Goal: Transaction & Acquisition: Download file/media

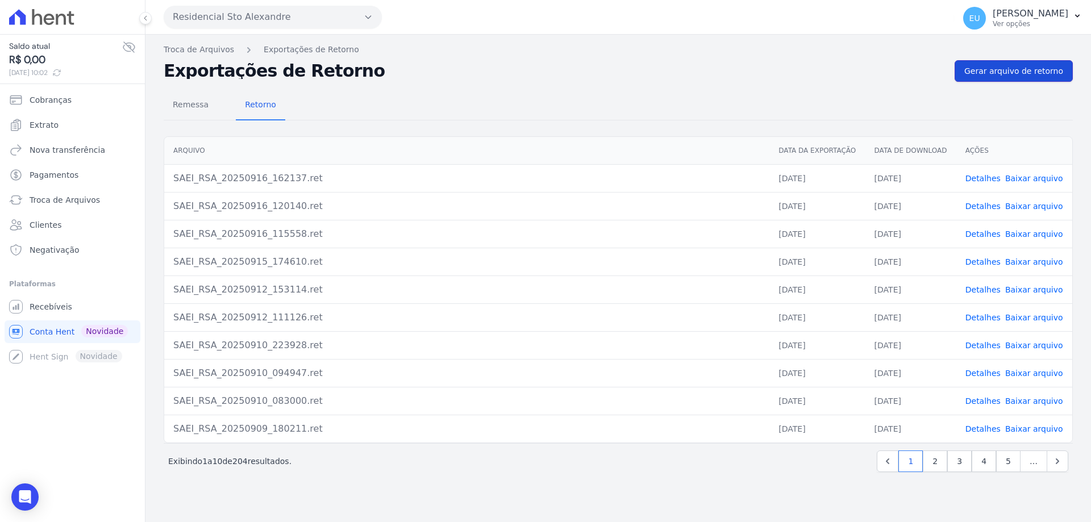
click at [1012, 65] on span "Gerar arquivo de retorno" at bounding box center [1013, 70] width 99 height 11
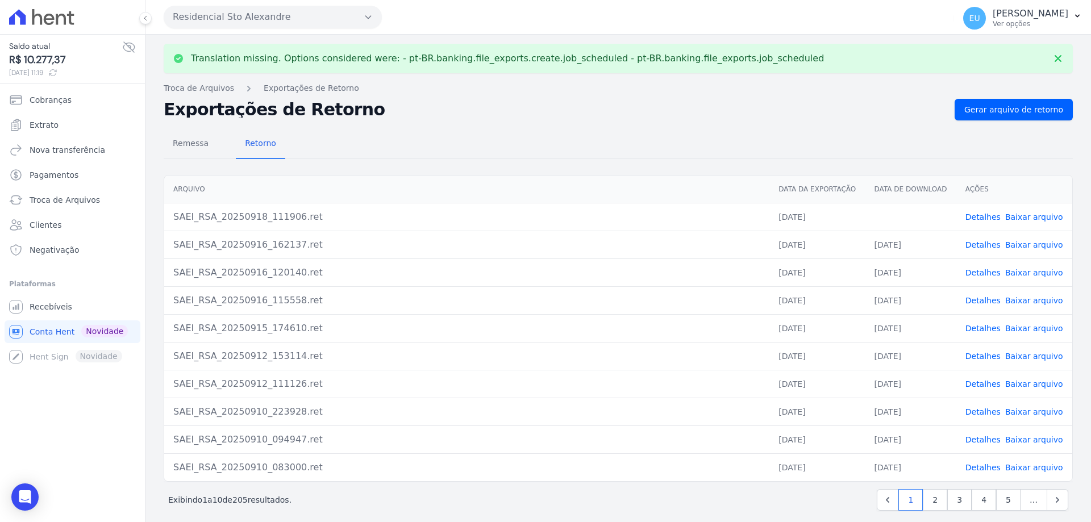
click at [973, 216] on link "Detalhes" at bounding box center [982, 216] width 35 height 9
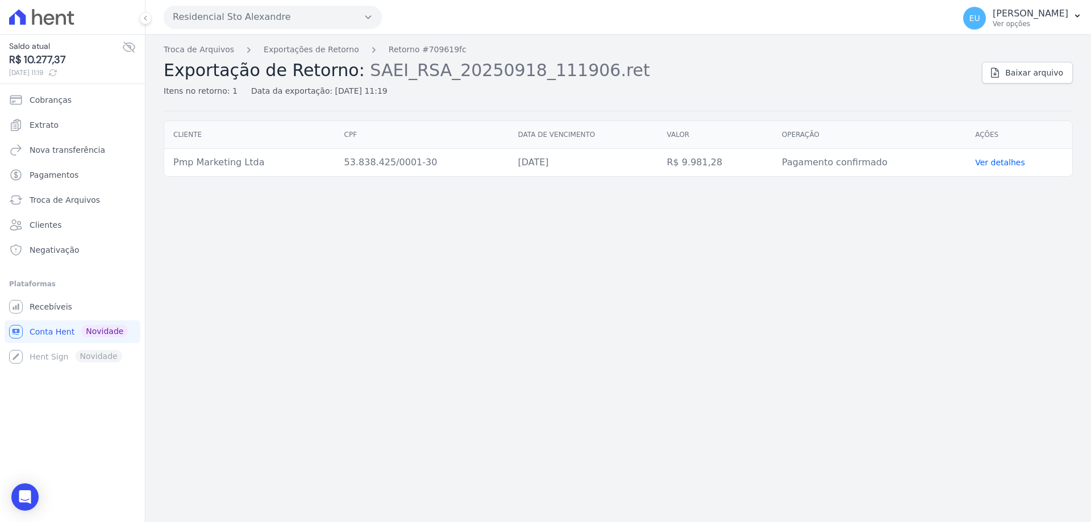
click at [991, 161] on link "Ver detalhes" at bounding box center [1000, 162] width 50 height 9
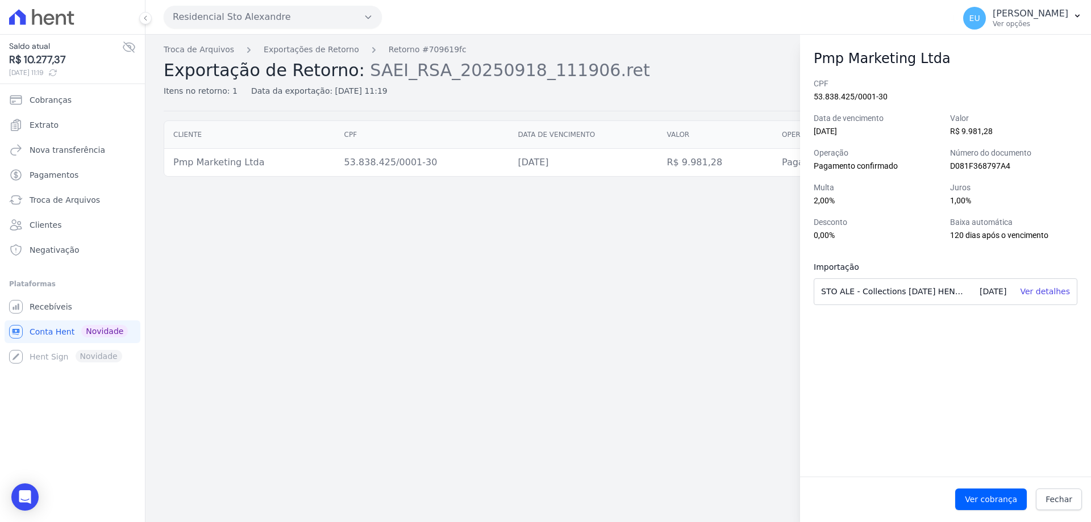
click at [674, 348] on div "Troca de Arquivos Exportações de Retorno Retorno #709619fc Exportação de Retorn…" at bounding box center [617, 278] width 945 height 487
click at [1058, 499] on span "Fechar" at bounding box center [1058, 499] width 27 height 11
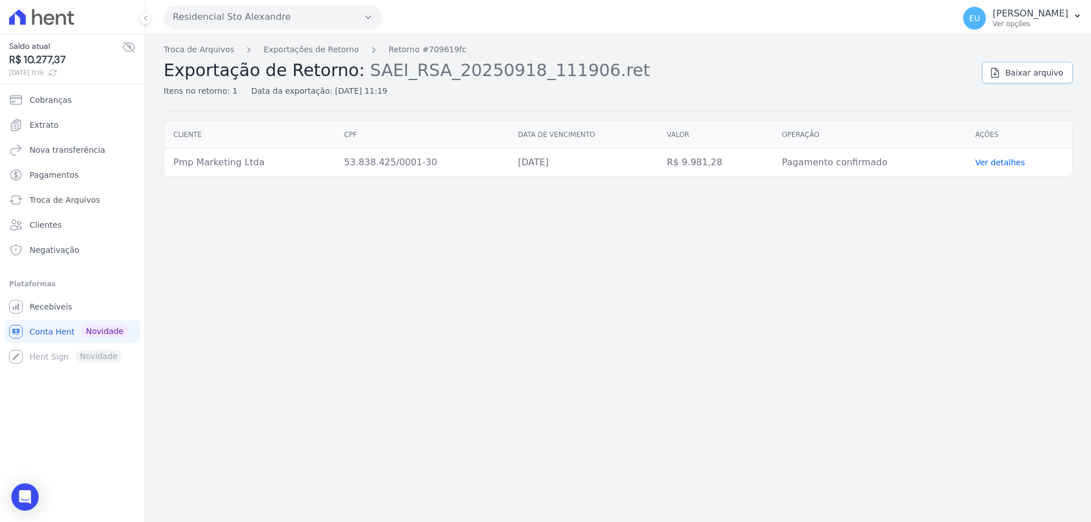
click at [1024, 72] on span "Baixar arquivo" at bounding box center [1034, 72] width 58 height 11
click at [50, 199] on span "Troca de Arquivos" at bounding box center [65, 199] width 70 height 11
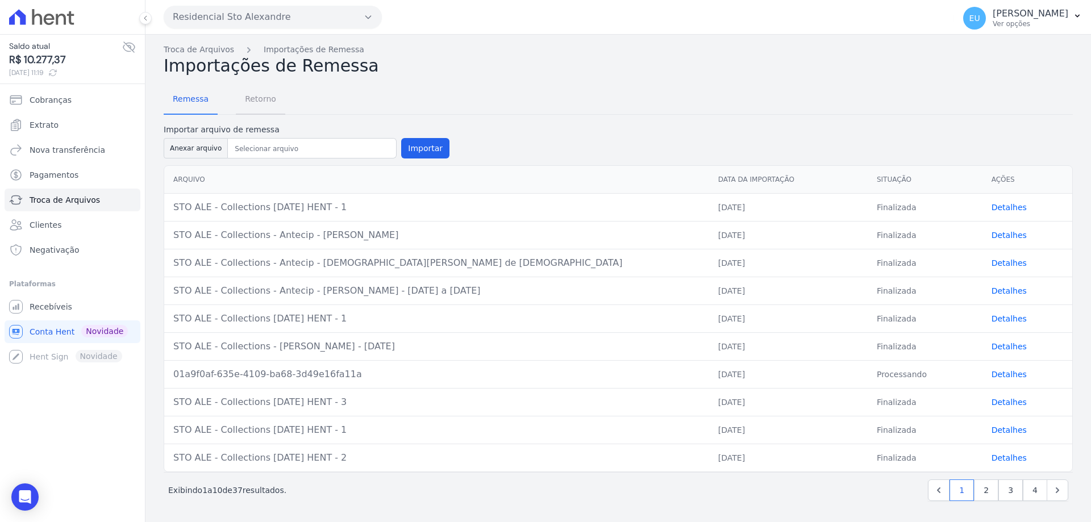
click at [254, 98] on span "Retorno" at bounding box center [260, 98] width 45 height 23
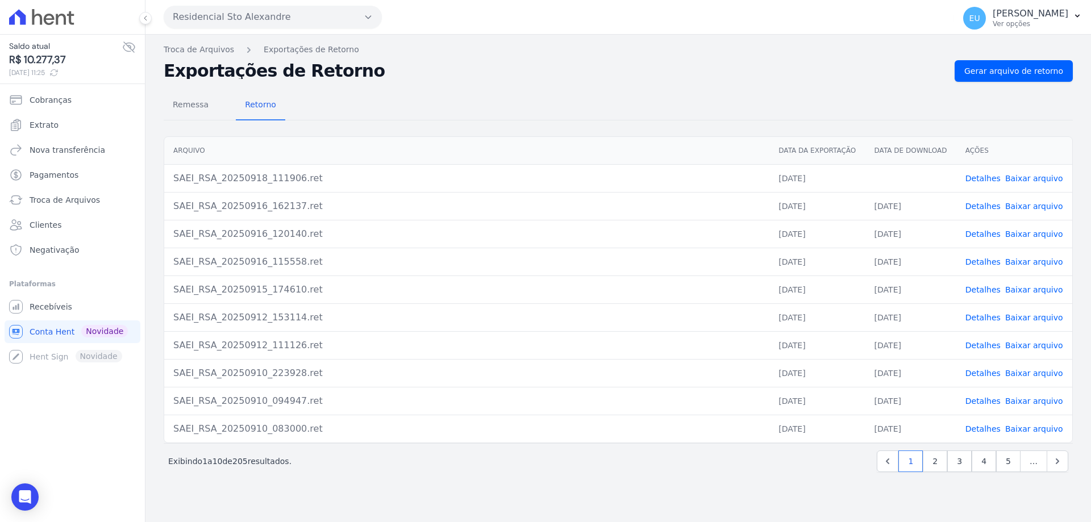
click at [1025, 176] on link "Baixar arquivo" at bounding box center [1034, 178] width 58 height 9
click at [60, 196] on span "Troca de Arquivos" at bounding box center [65, 199] width 70 height 11
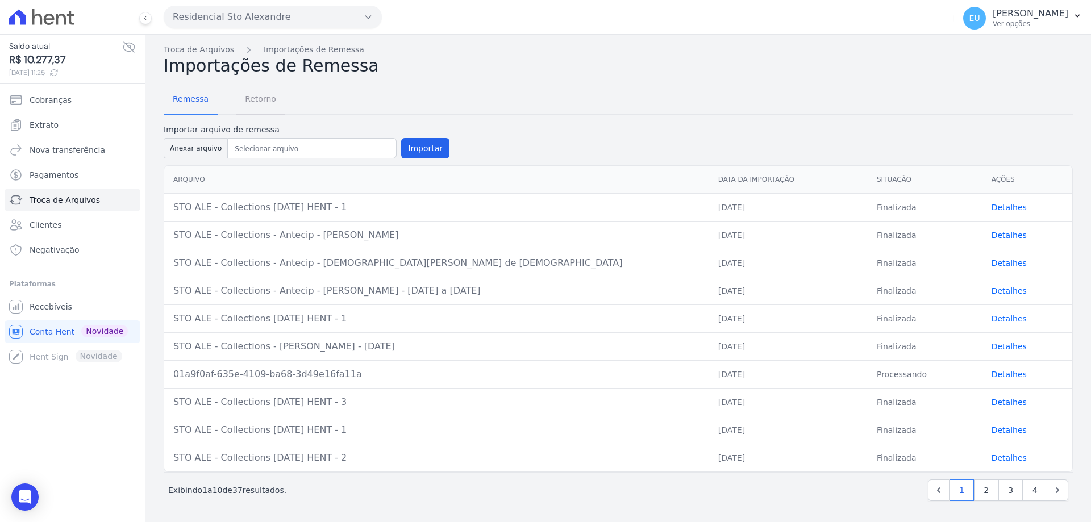
click at [256, 95] on span "Retorno" at bounding box center [260, 98] width 45 height 23
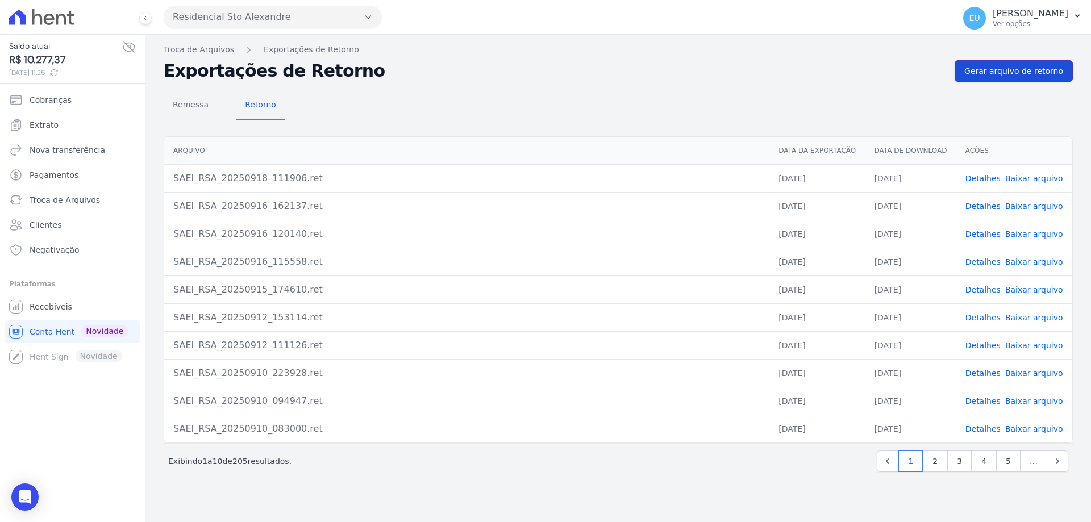
click at [1005, 70] on span "Gerar arquivo de retorno" at bounding box center [1013, 70] width 99 height 11
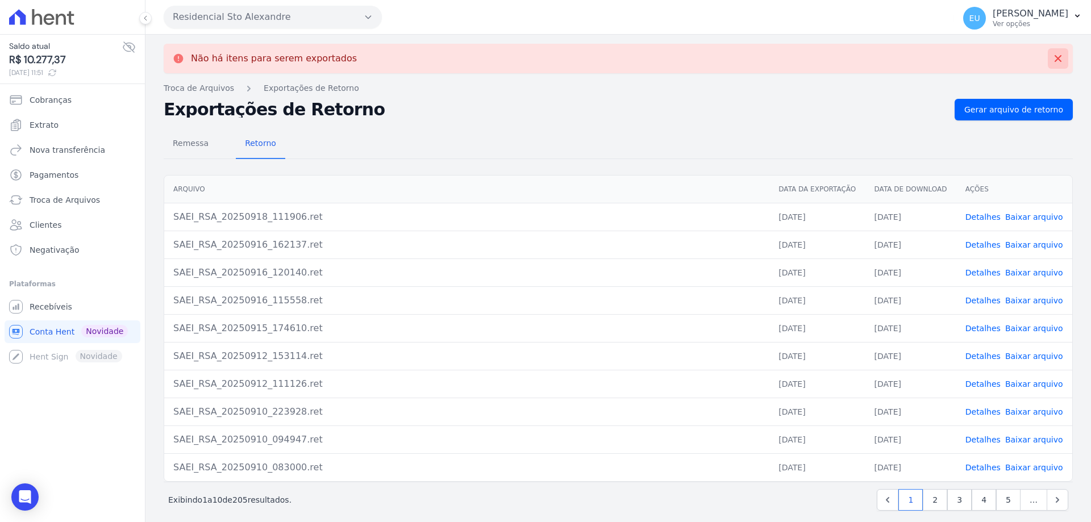
click at [1052, 55] on icon at bounding box center [1057, 58] width 11 height 11
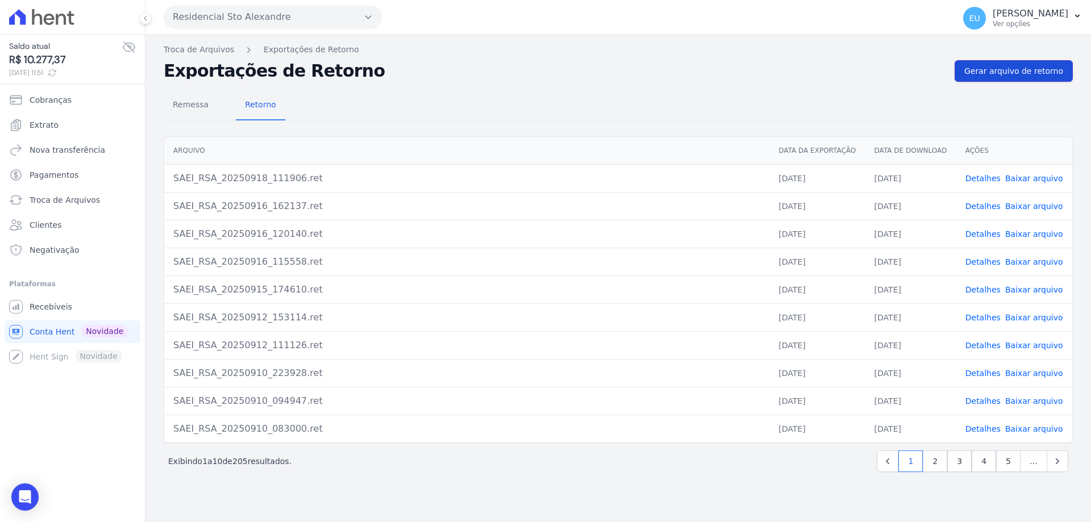
click at [1024, 67] on span "Gerar arquivo de retorno" at bounding box center [1013, 70] width 99 height 11
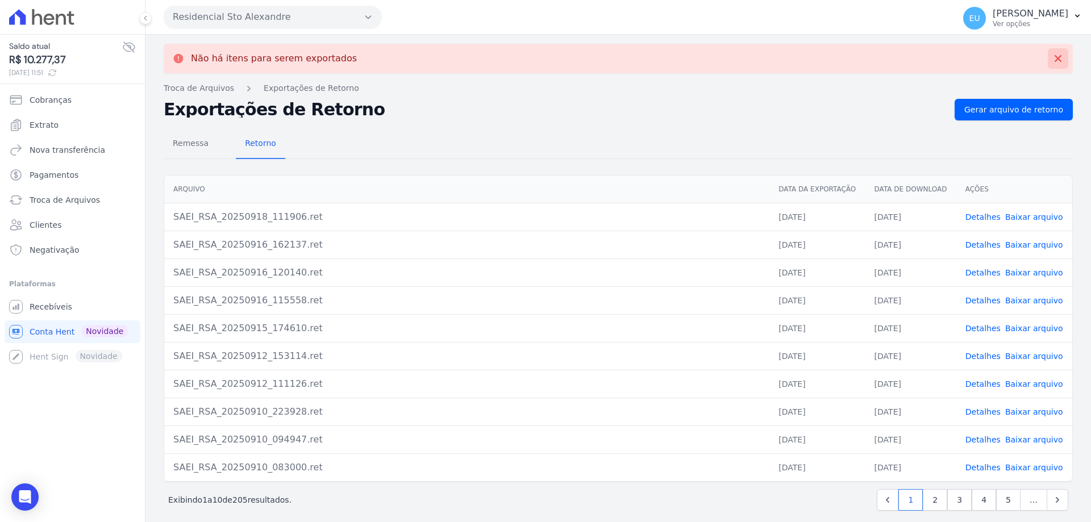
click at [1054, 57] on icon at bounding box center [1057, 58] width 7 height 7
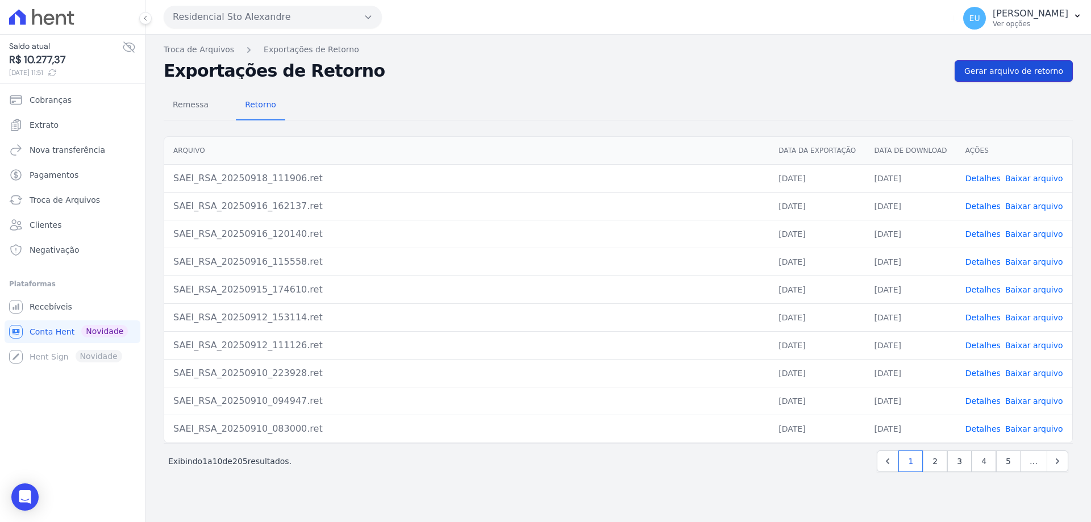
click at [1023, 66] on span "Gerar arquivo de retorno" at bounding box center [1013, 70] width 99 height 11
click at [704, 475] on div "Próximo › Exibindo 1 a 10 de 205 resultados. 1 2 3 4 5 …" at bounding box center [618, 461] width 909 height 36
